Goal: Find specific page/section: Find specific page/section

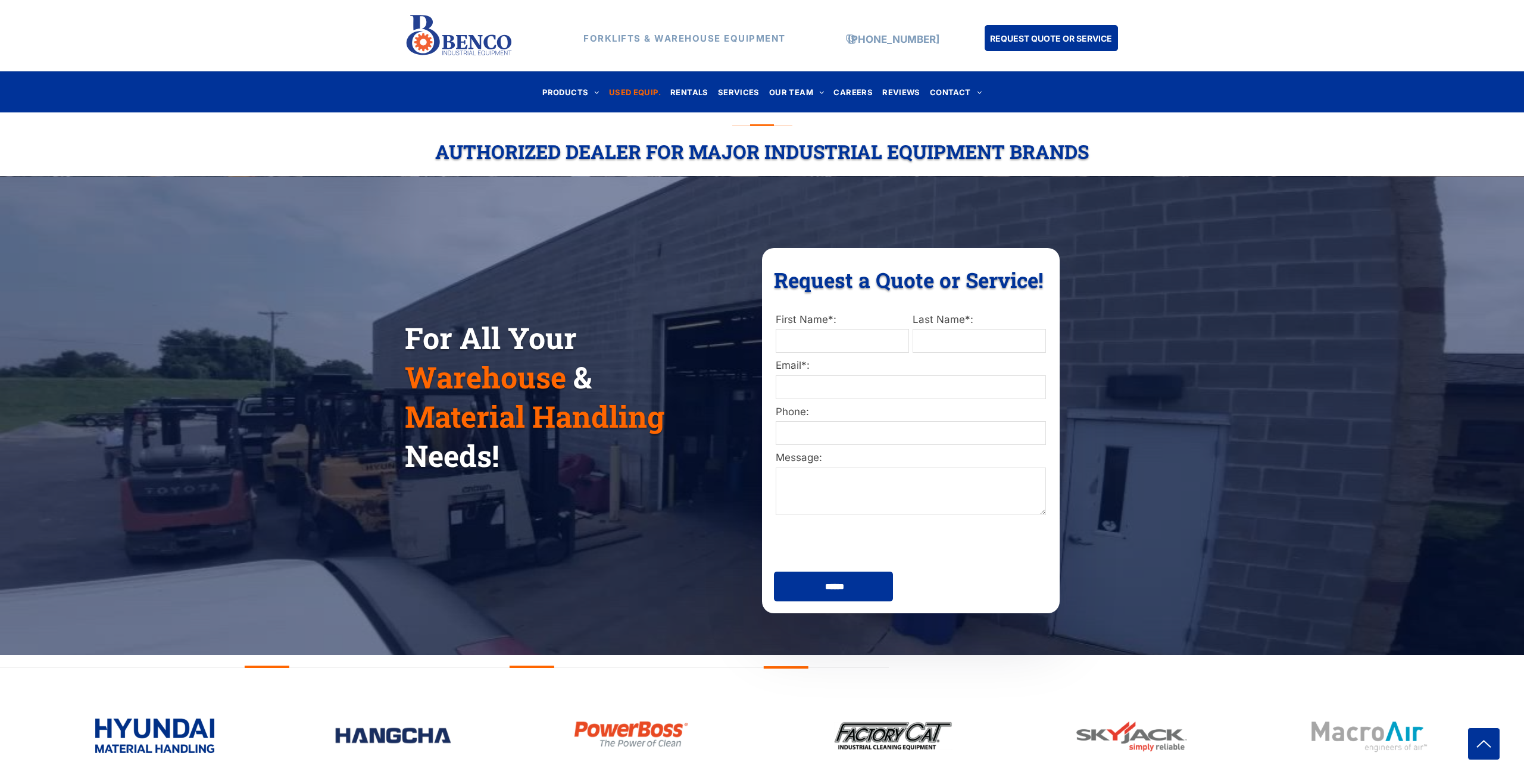
click at [637, 92] on span "USED EQUIP." at bounding box center [634, 92] width 51 height 16
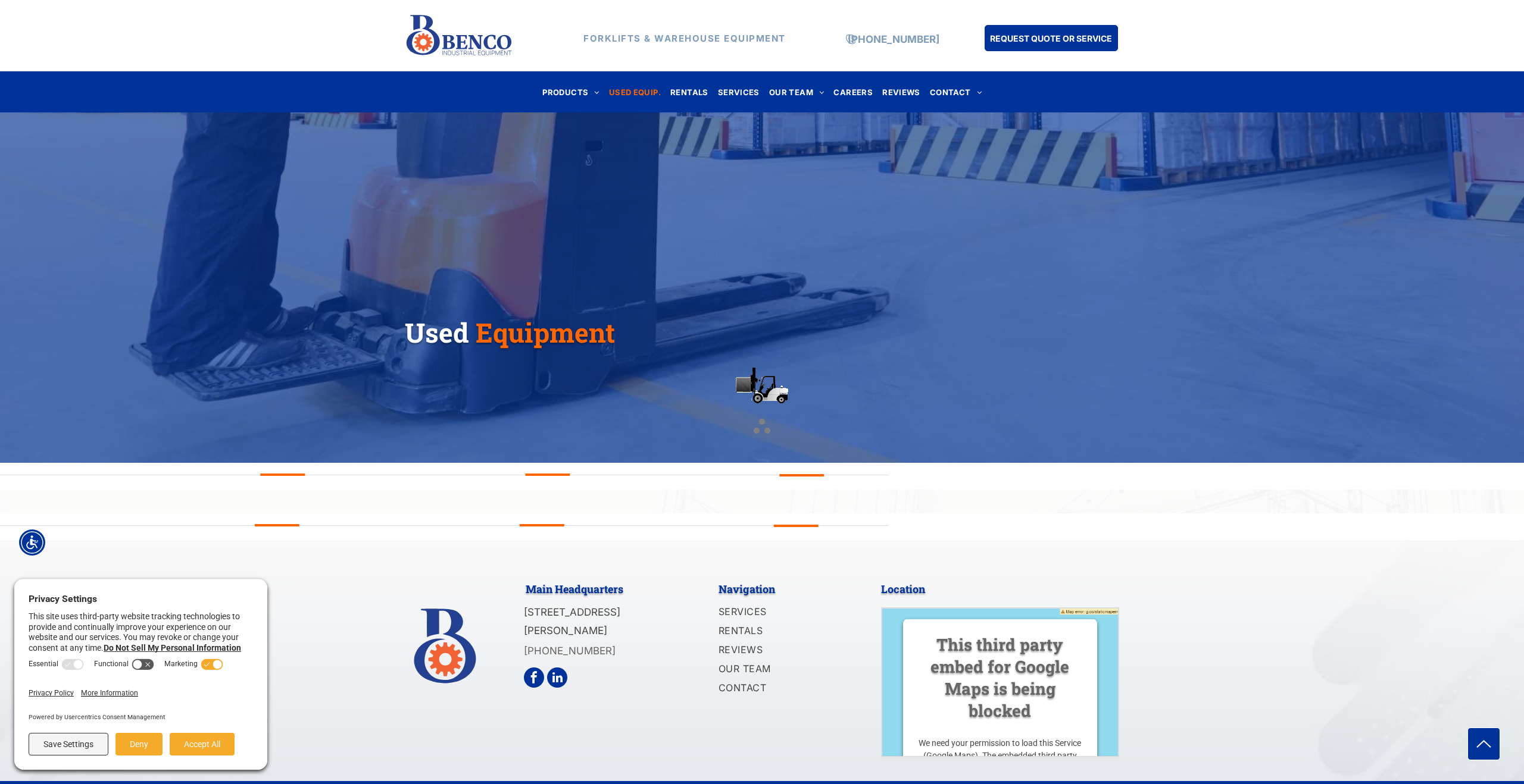
scroll to position [28, 0]
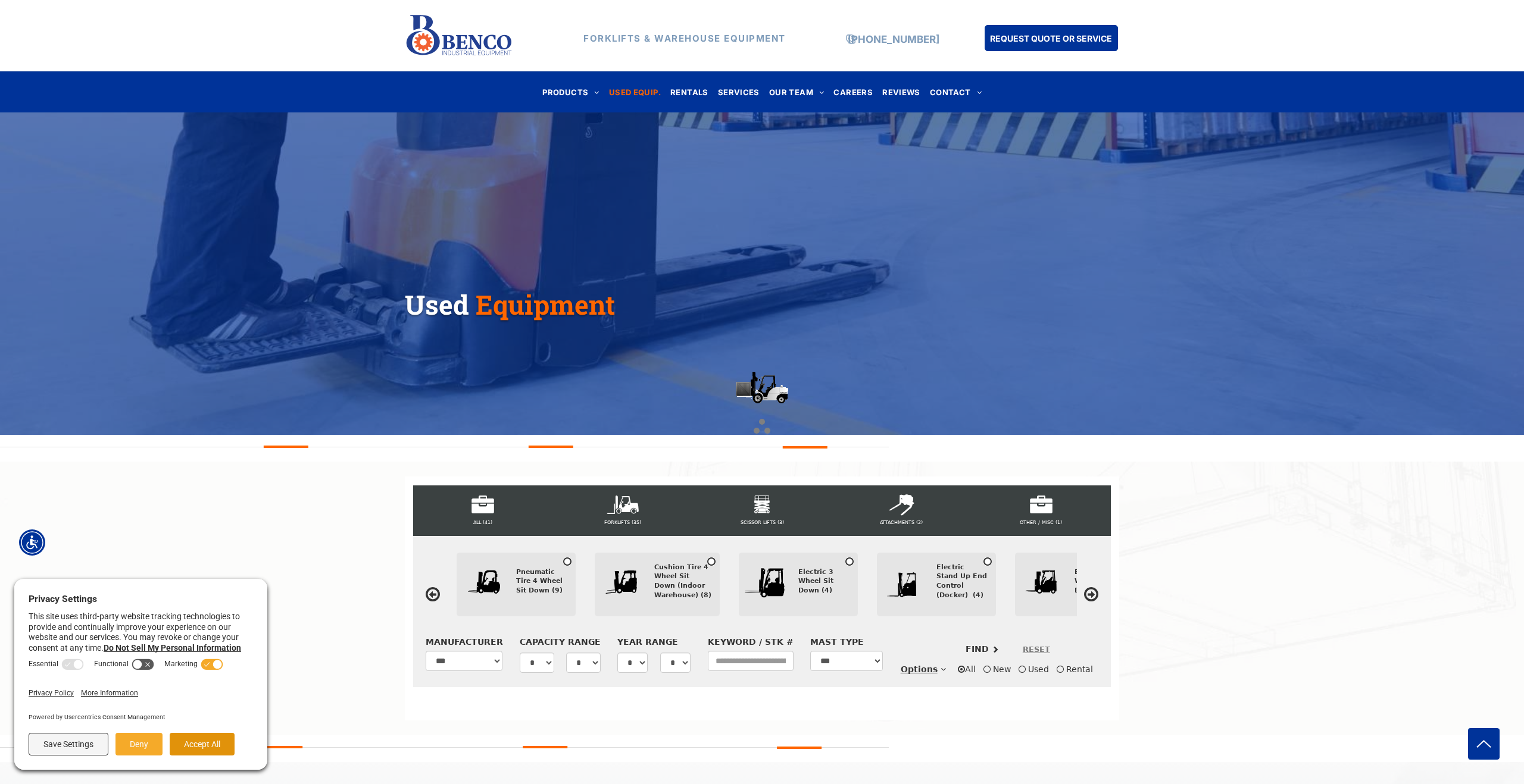
click at [216, 740] on button "Accept All" at bounding box center [202, 745] width 65 height 23
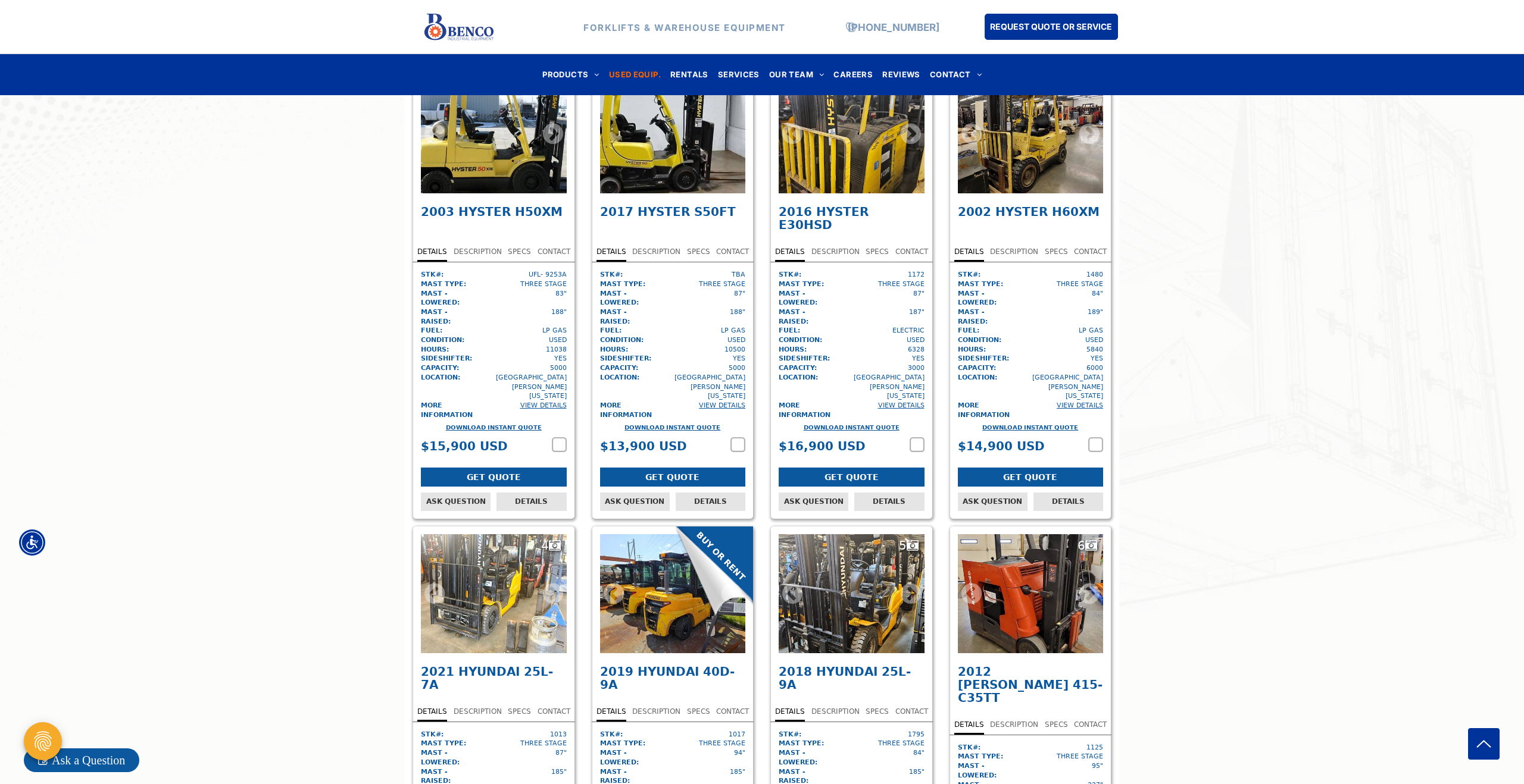
scroll to position [2801, 0]
